Goal: Task Accomplishment & Management: Complete application form

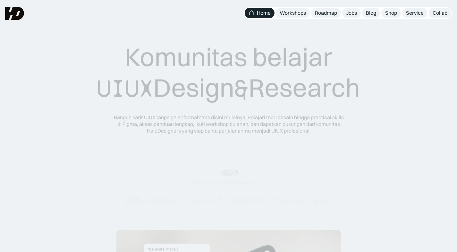
click at [349, 12] on div "Jobs" at bounding box center [351, 13] width 11 height 7
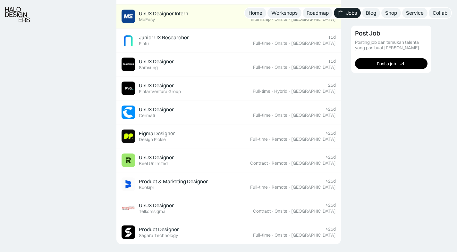
scroll to position [491, 0]
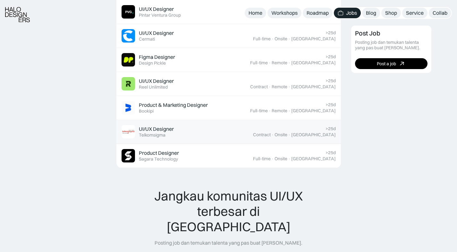
click at [192, 135] on div "UI/UX Designer Featured Telkomsigma" at bounding box center [186, 131] width 131 height 13
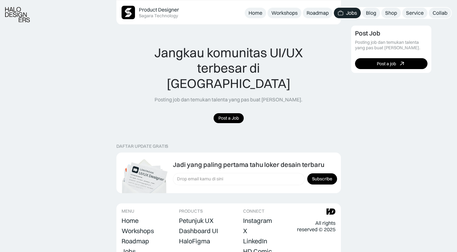
scroll to position [690, 0]
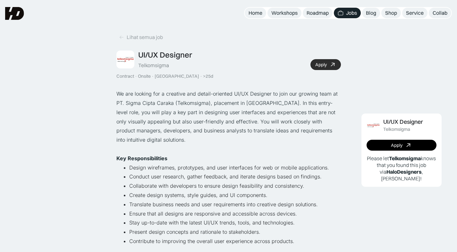
click at [317, 64] on div "Apply" at bounding box center [321, 64] width 12 height 5
